Goal: Information Seeking & Learning: Learn about a topic

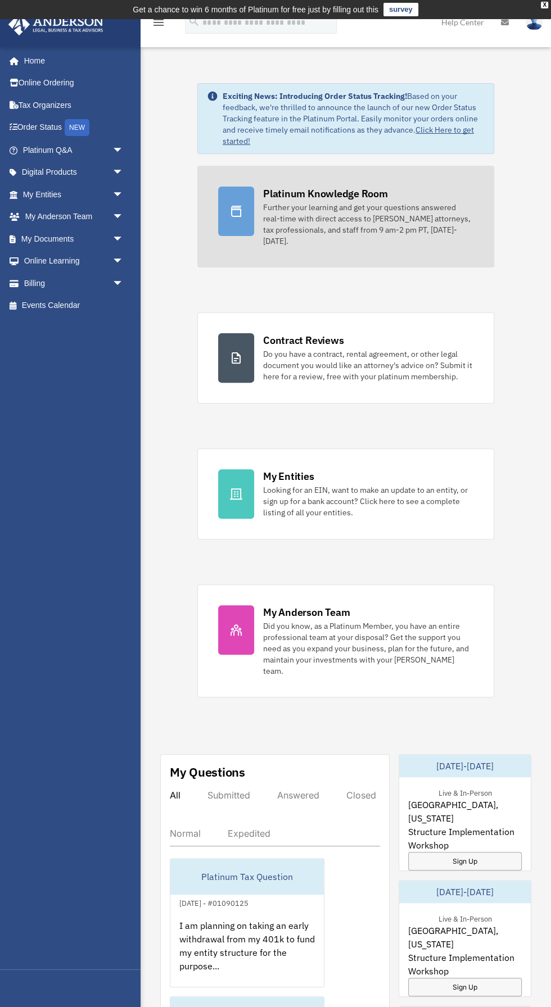
click at [427, 194] on div "Platinum Knowledge Room Further your learning and get your questions answered r…" at bounding box center [368, 217] width 210 height 60
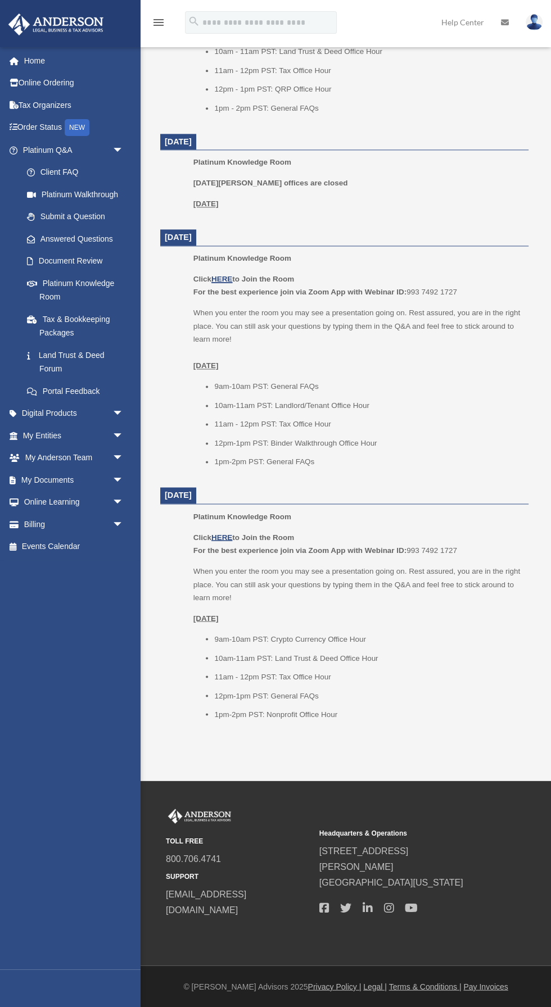
scroll to position [952, 0]
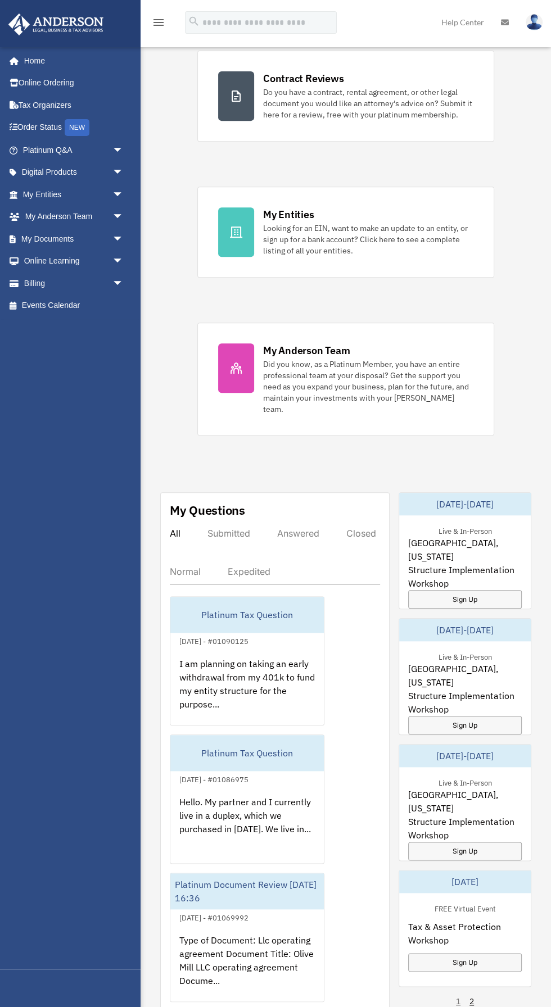
scroll to position [262, 0]
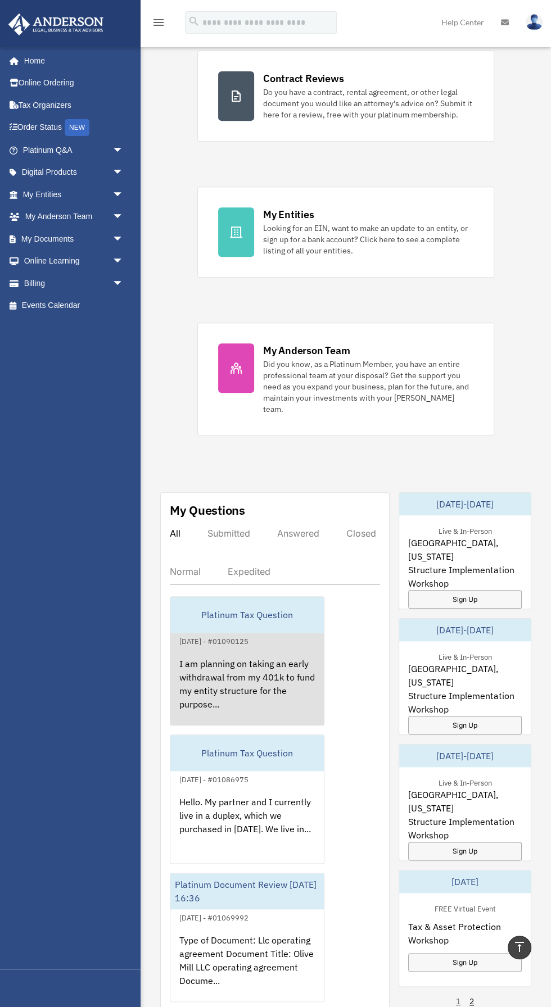
click at [265, 648] on div "I am planning on taking an early withdrawal from my 401k to fund my entity stru…" at bounding box center [246, 692] width 153 height 88
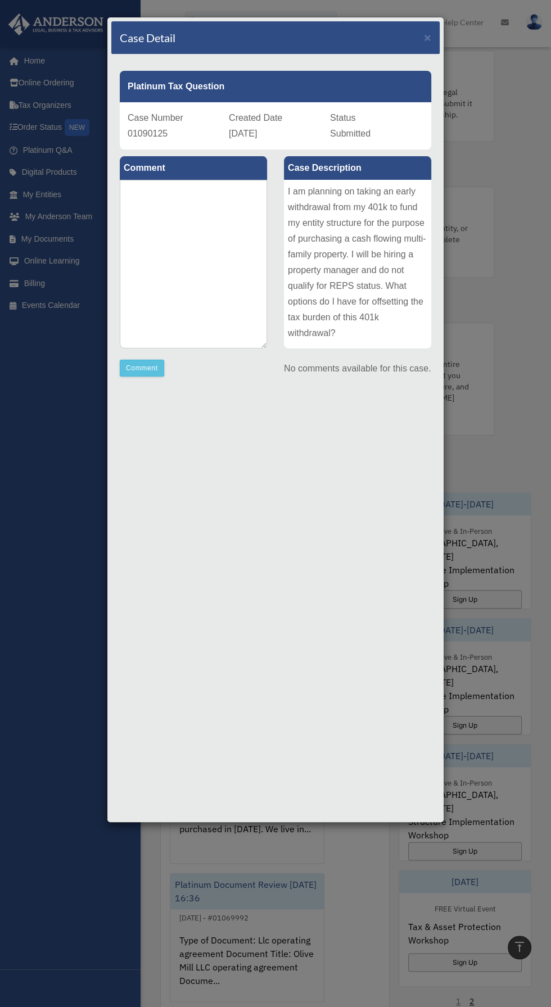
click at [498, 650] on div "Case Detail × Platinum Tax Question Case Number 01090125 Created Date [DATE] St…" at bounding box center [275, 503] width 551 height 1007
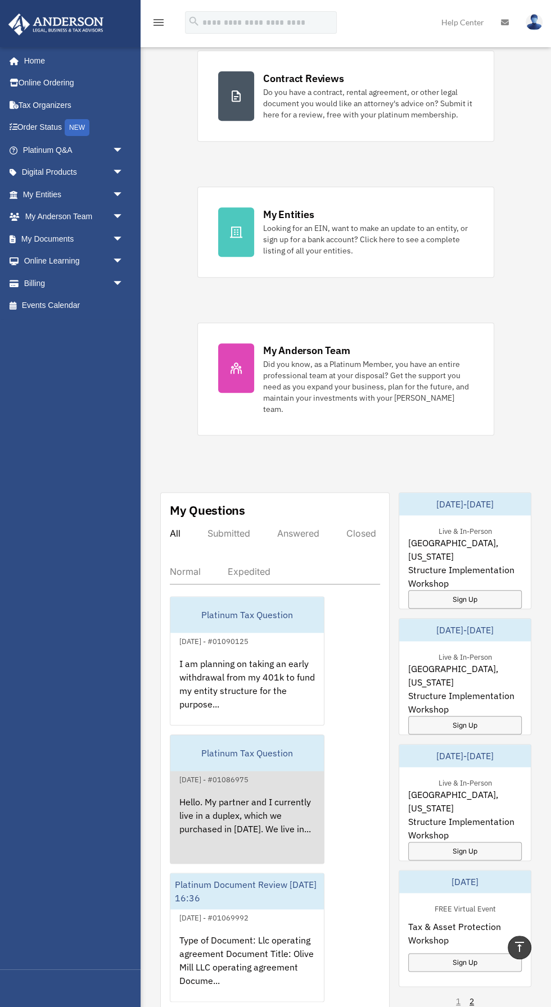
click at [255, 786] on div "Hello. My partner and I currently live in a duplex, which we purchased in [DATE…" at bounding box center [246, 830] width 153 height 88
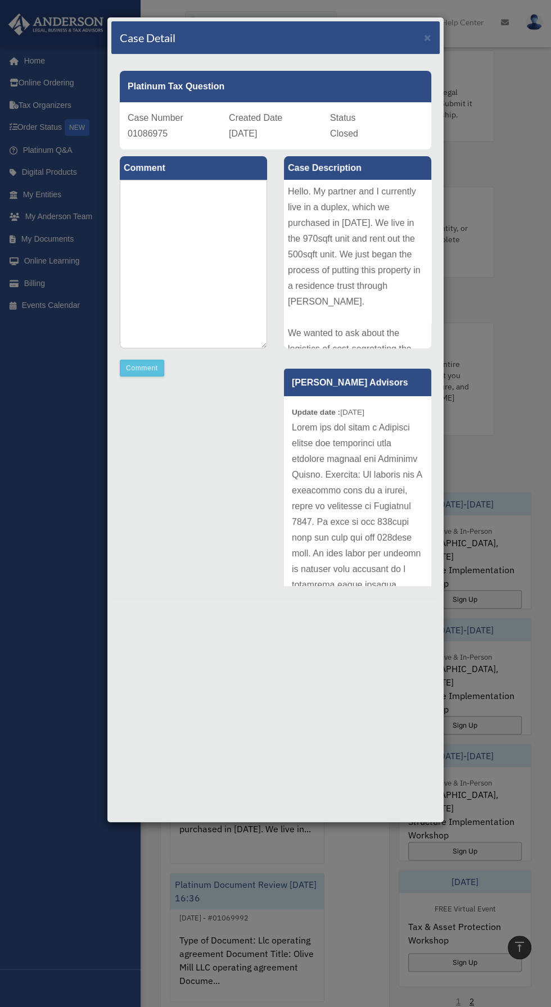
click at [510, 648] on div "Case Detail × Platinum Tax Question Case Number 01086975 Created Date [DATE] St…" at bounding box center [275, 503] width 551 height 1007
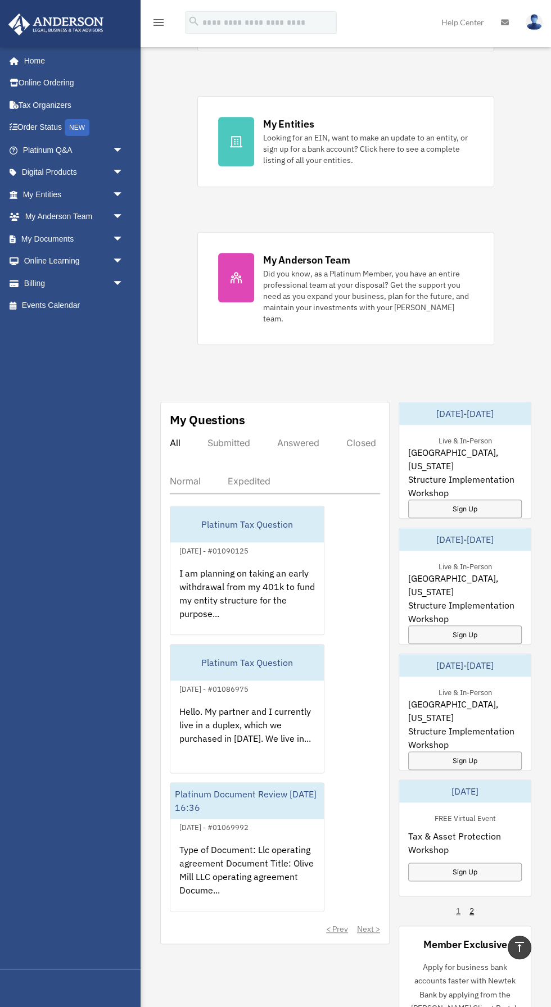
scroll to position [365, 0]
